Goal: Task Accomplishment & Management: Use online tool/utility

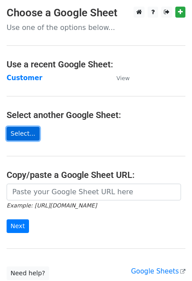
click at [25, 129] on link "Select..." at bounding box center [23, 134] width 33 height 14
click at [18, 132] on link "Select..." at bounding box center [23, 134] width 33 height 14
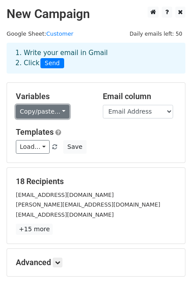
click at [48, 107] on link "Copy/paste..." at bounding box center [43, 112] width 54 height 14
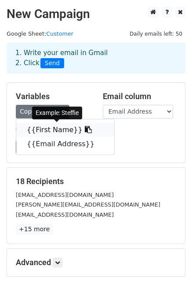
click at [49, 131] on link "{{First Name}}" at bounding box center [65, 130] width 98 height 14
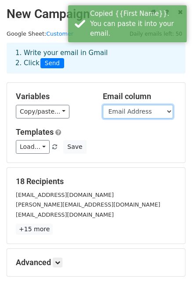
click at [156, 110] on select "First Name Email Address" at bounding box center [138, 112] width 70 height 14
click at [103, 105] on select "First Name Email Address" at bounding box center [138, 112] width 70 height 14
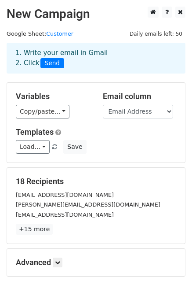
click at [49, 118] on div "Variables Copy/paste... {{First Name}} {{Email Address}} Email column First Nam…" at bounding box center [96, 123] width 178 height 80
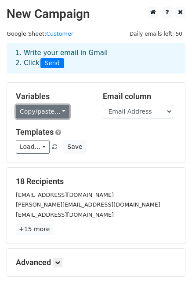
click at [51, 115] on link "Copy/paste..." at bounding box center [43, 112] width 54 height 14
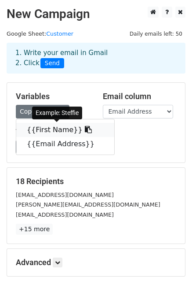
click at [55, 132] on link "{{First Name}}" at bounding box center [65, 130] width 98 height 14
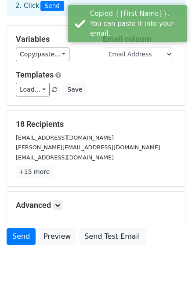
scroll to position [95, 0]
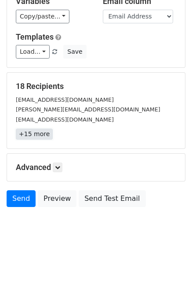
click at [34, 133] on link "+15 more" at bounding box center [34, 133] width 37 height 11
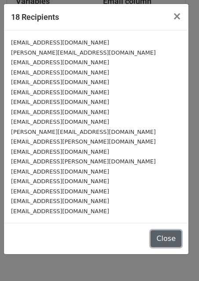
click at [180, 234] on button "Close" at bounding box center [165, 238] width 31 height 17
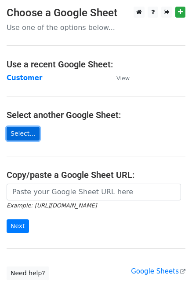
click at [23, 127] on link "Select..." at bounding box center [23, 134] width 33 height 14
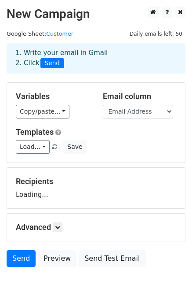
scroll to position [60, 0]
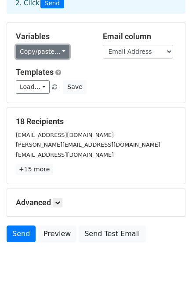
click at [54, 47] on link "Copy/paste..." at bounding box center [43, 52] width 54 height 14
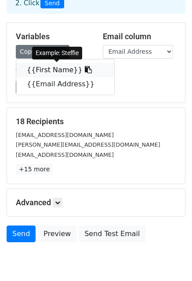
click at [55, 72] on link "{{First Name}}" at bounding box center [65, 70] width 98 height 14
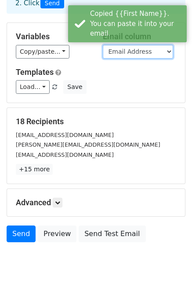
click at [158, 56] on select "First Name Email Address" at bounding box center [138, 52] width 70 height 14
click at [103, 45] on select "First Name Email Address" at bounding box center [138, 52] width 70 height 14
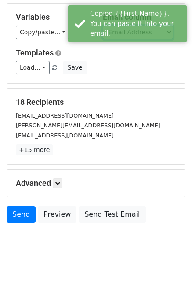
scroll to position [95, 0]
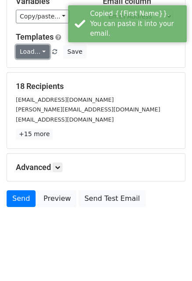
click at [33, 52] on link "Load..." at bounding box center [33, 52] width 34 height 14
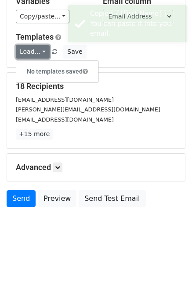
click at [33, 52] on link "Load..." at bounding box center [33, 52] width 34 height 14
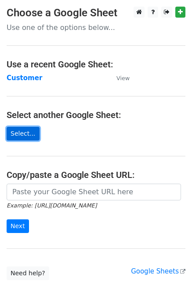
click at [13, 129] on link "Select..." at bounding box center [23, 134] width 33 height 14
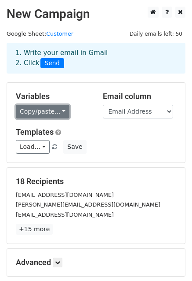
click at [37, 113] on link "Copy/paste..." at bounding box center [43, 112] width 54 height 14
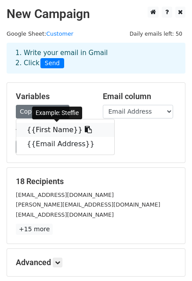
click at [42, 125] on link "{{First Name}}" at bounding box center [65, 130] width 98 height 14
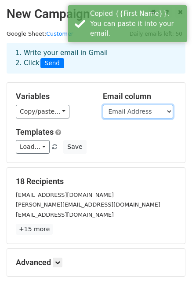
click at [142, 108] on select "First Name Email Address" at bounding box center [138, 112] width 70 height 14
click at [103, 105] on select "First Name Email Address" at bounding box center [138, 112] width 70 height 14
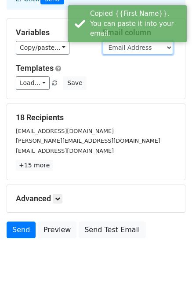
scroll to position [95, 0]
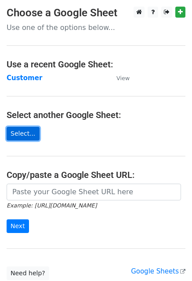
click at [28, 130] on link "Select..." at bounding box center [23, 134] width 33 height 14
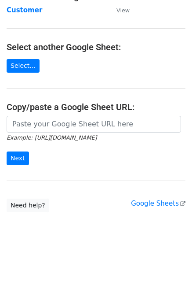
scroll to position [68, 0]
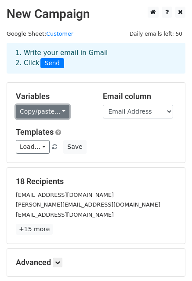
click at [48, 110] on link "Copy/paste..." at bounding box center [43, 112] width 54 height 14
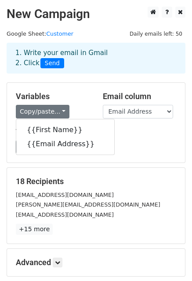
click at [104, 188] on div "18 Recipients steffie.8689@gmail.com ronald.lopes007@gmail.com ateeqbeckham@gma…" at bounding box center [96, 205] width 161 height 58
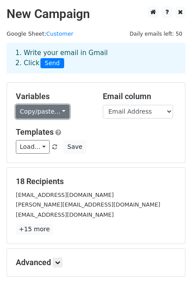
click at [57, 108] on link "Copy/paste..." at bounding box center [43, 112] width 54 height 14
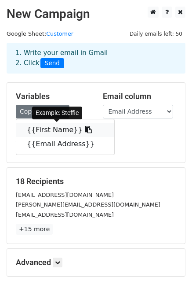
click at [54, 131] on link "{{First Name}}" at bounding box center [65, 130] width 98 height 14
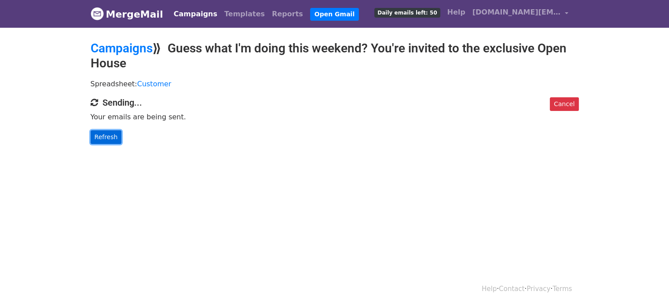
click at [93, 135] on link "Refresh" at bounding box center [106, 137] width 31 height 14
